Goal: Navigation & Orientation: Go to known website

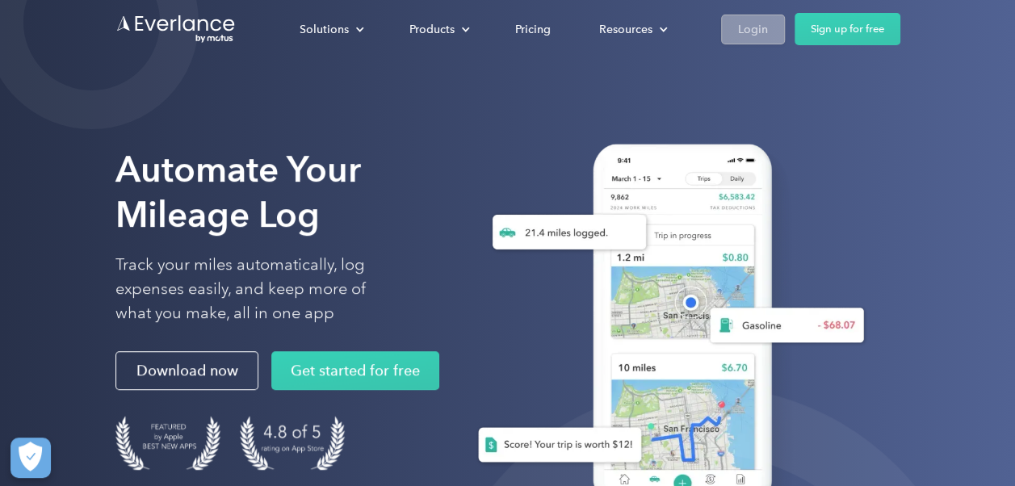
click at [756, 27] on div "Login" at bounding box center [753, 29] width 30 height 20
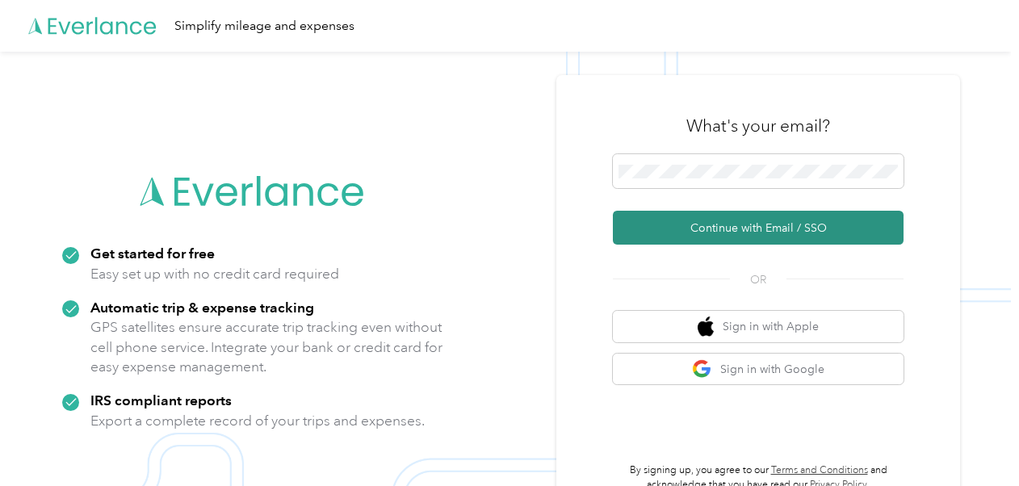
click at [764, 229] on button "Continue with Email / SSO" at bounding box center [758, 228] width 291 height 34
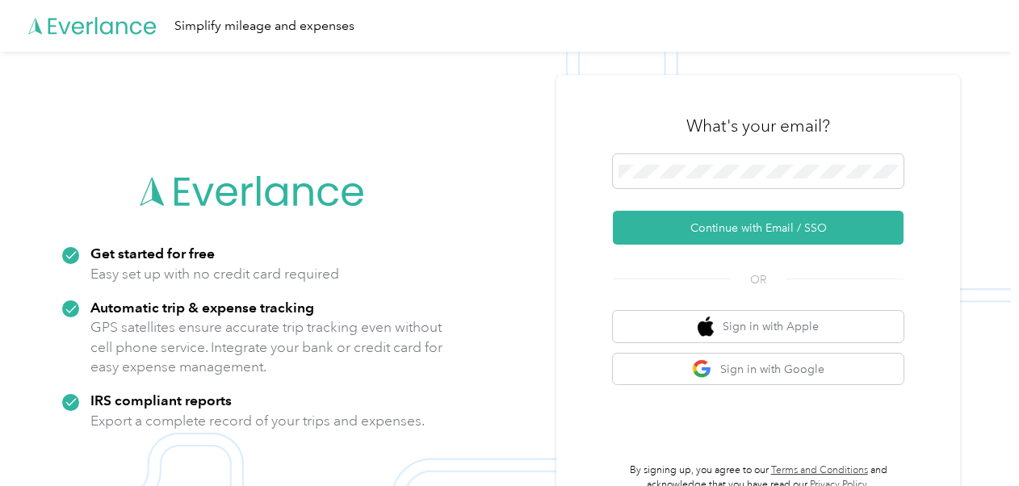
click at [727, 203] on form "Continue with Email / SSO" at bounding box center [758, 199] width 291 height 90
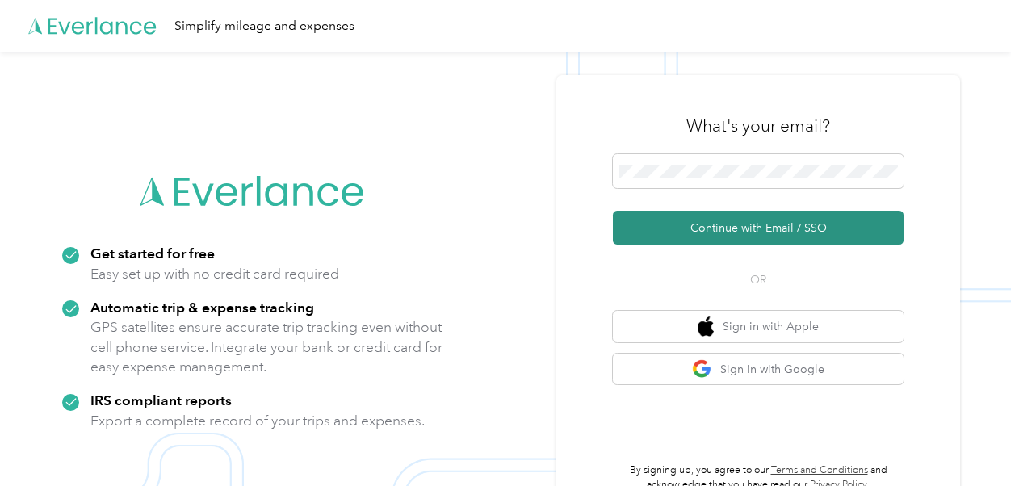
click at [726, 213] on button "Continue with Email / SSO" at bounding box center [758, 228] width 291 height 34
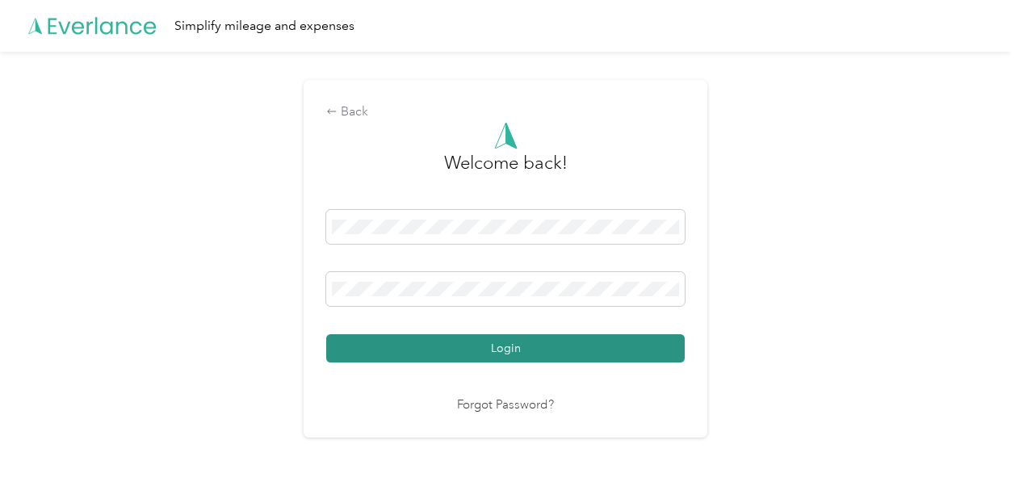
click at [502, 343] on button "Login" at bounding box center [505, 348] width 359 height 28
